Goal: Find specific page/section: Find specific page/section

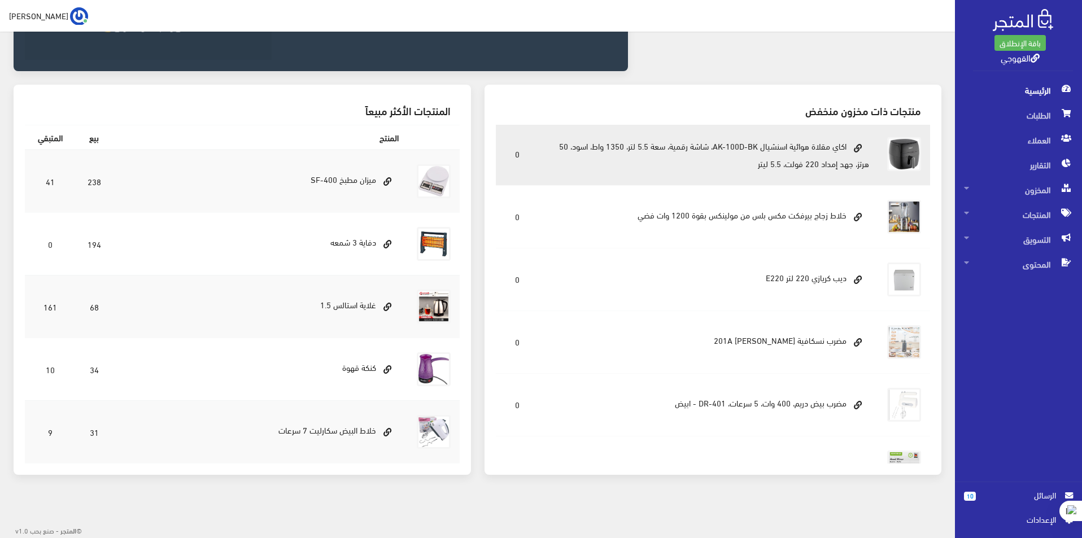
scroll to position [282, 0]
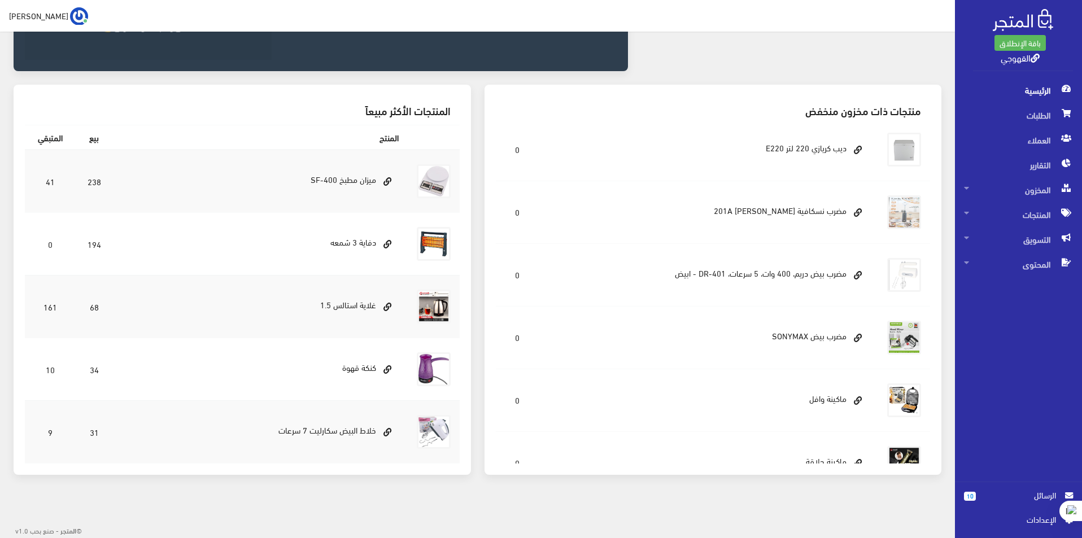
click at [1007, 491] on span "الرسائل" at bounding box center [1020, 495] width 71 height 12
